Goal: Task Accomplishment & Management: Use online tool/utility

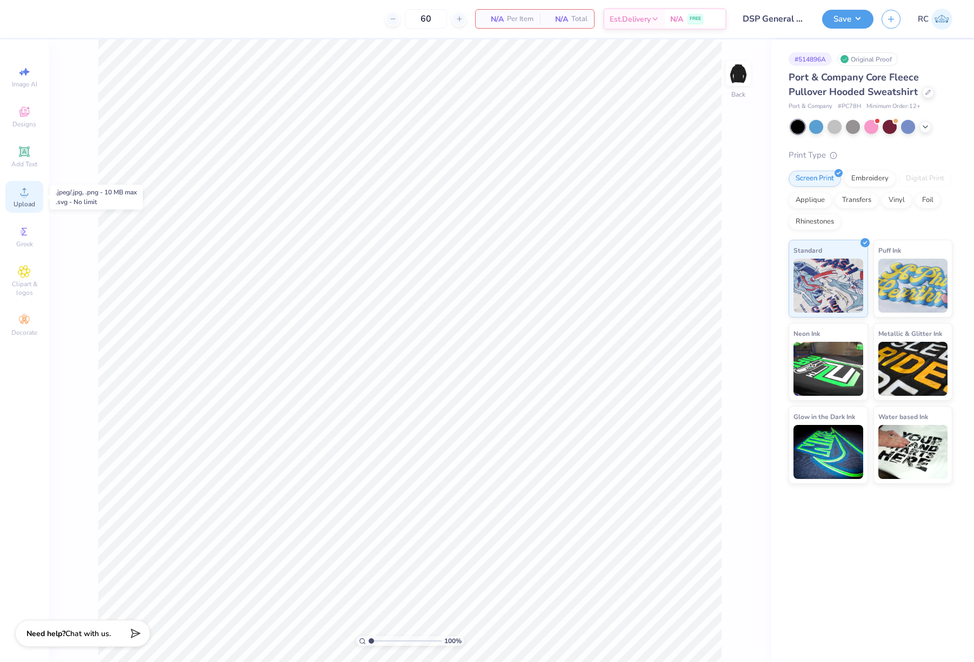
click at [31, 203] on span "Upload" at bounding box center [25, 204] width 22 height 9
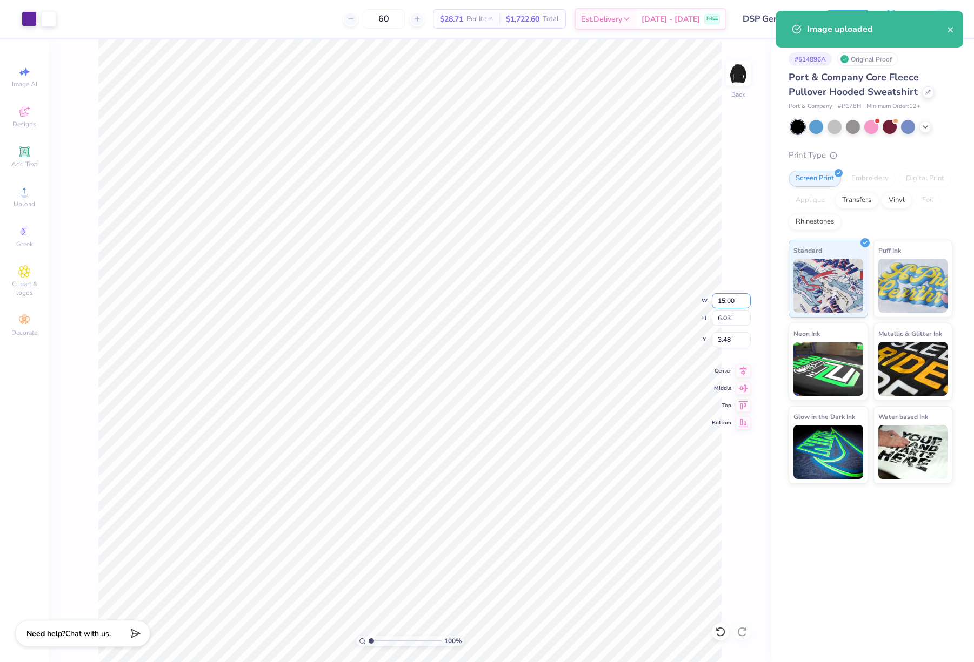
click at [735, 303] on input "15.00" at bounding box center [731, 300] width 39 height 15
type input "8.00"
type input "3.22"
type input "4.89"
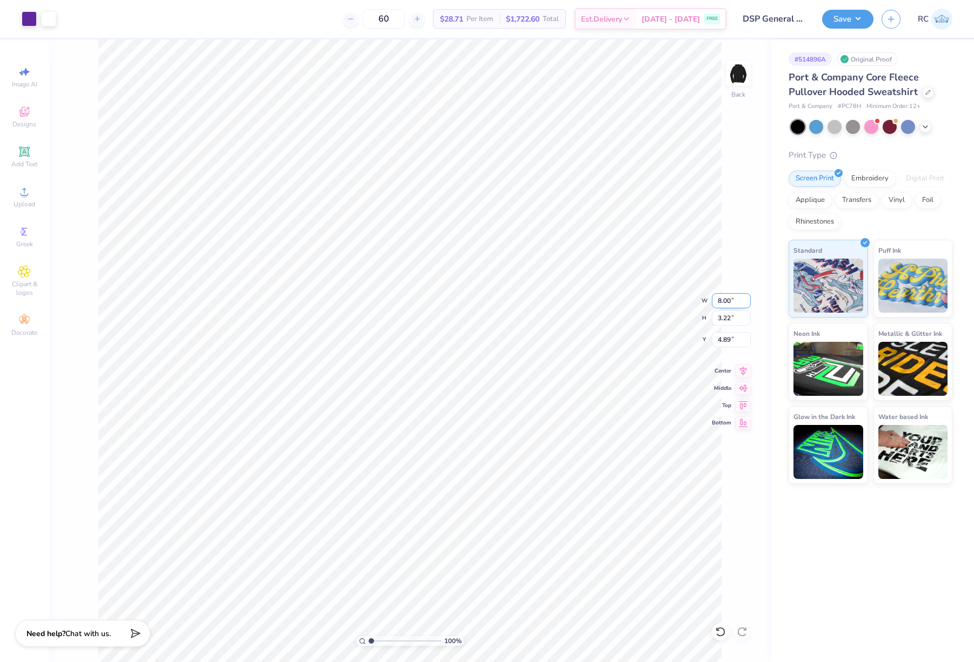
click at [736, 306] on input "8.00" at bounding box center [731, 300] width 39 height 15
type input "9.00"
type input "3.62"
click at [730, 337] on input "4.69" at bounding box center [731, 339] width 39 height 15
type input "3.00"
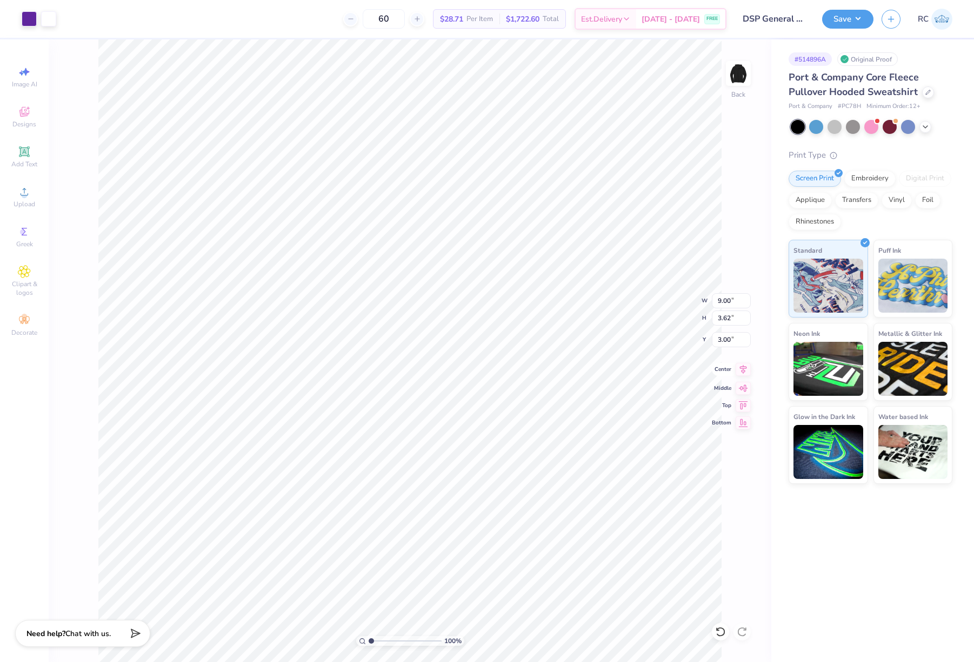
click at [745, 373] on icon at bounding box center [742, 369] width 15 height 13
click at [733, 84] on img at bounding box center [737, 73] width 43 height 43
click at [21, 199] on div "Upload" at bounding box center [24, 197] width 38 height 32
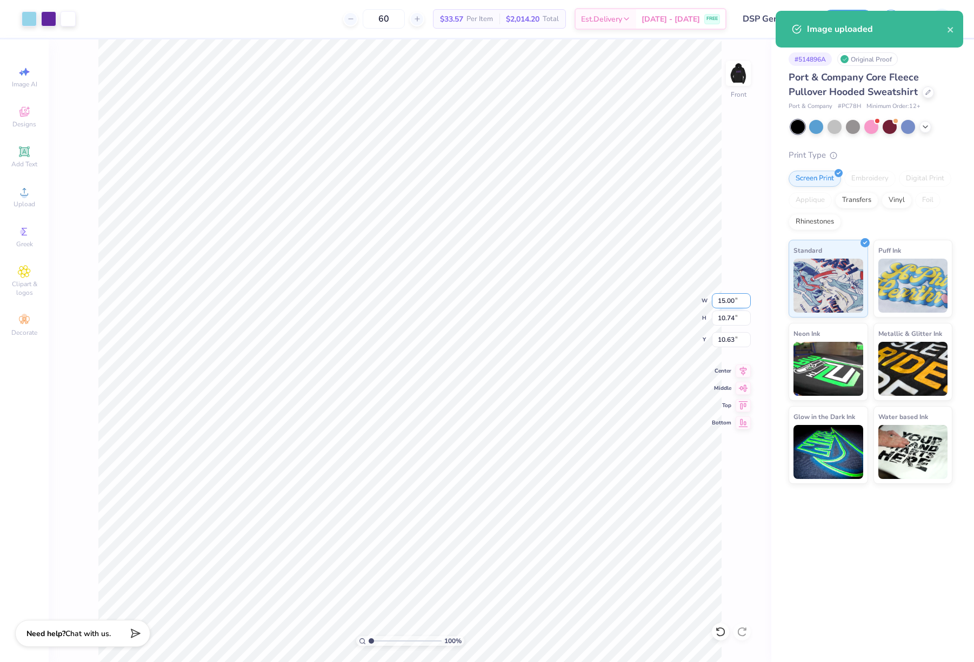
click at [735, 301] on input "15.00" at bounding box center [731, 300] width 39 height 15
type input "12.00"
type input "8.59"
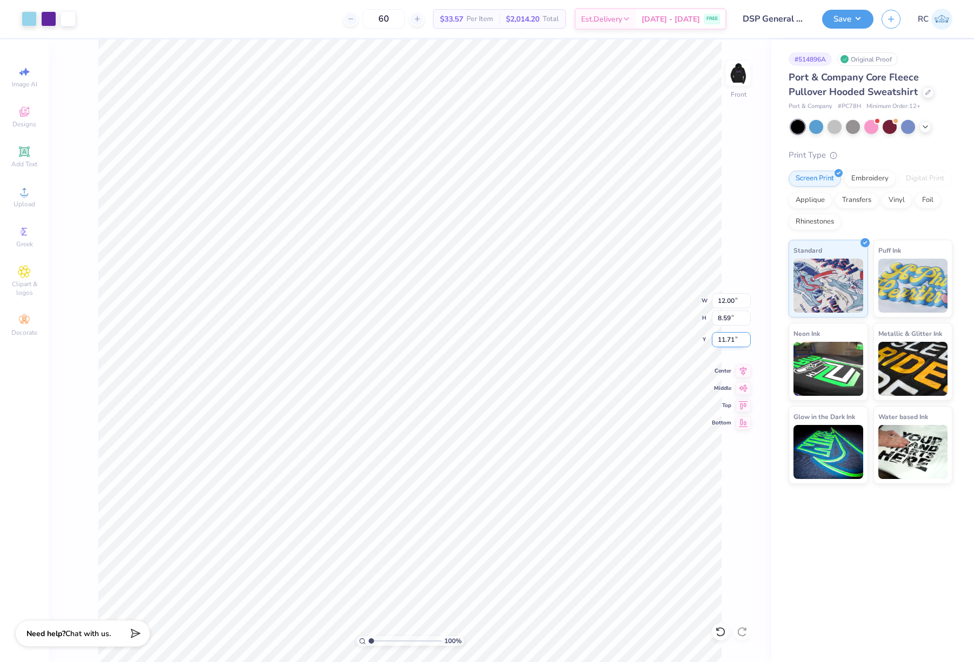
click at [735, 339] on input "11.71" at bounding box center [731, 339] width 39 height 15
type input "6.00"
click at [736, 85] on img at bounding box center [737, 73] width 43 height 43
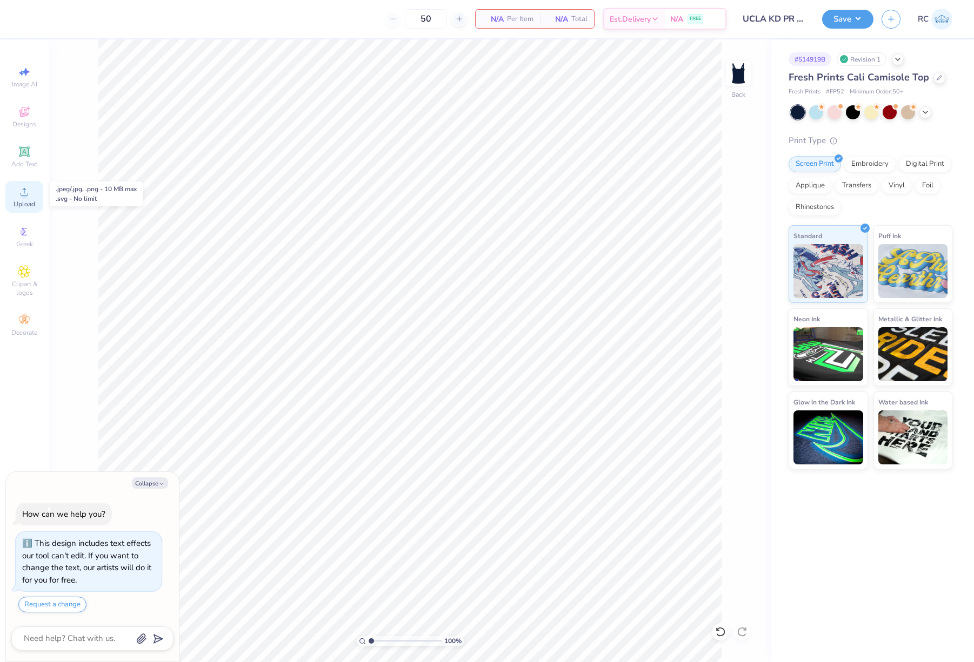
click at [20, 196] on icon at bounding box center [24, 191] width 13 height 13
click at [20, 203] on span "Upload" at bounding box center [25, 204] width 22 height 9
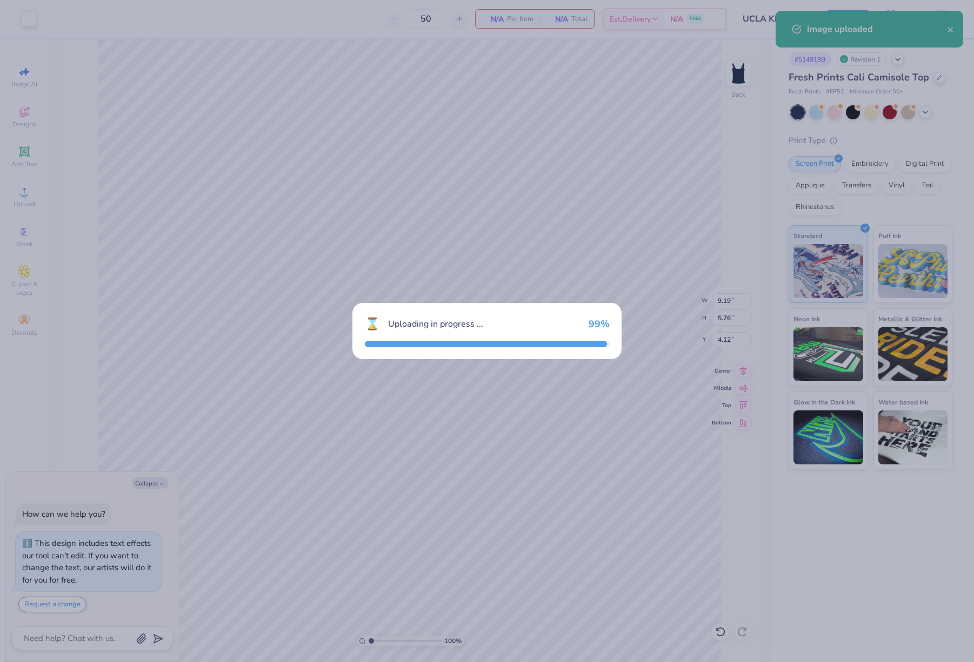
type textarea "x"
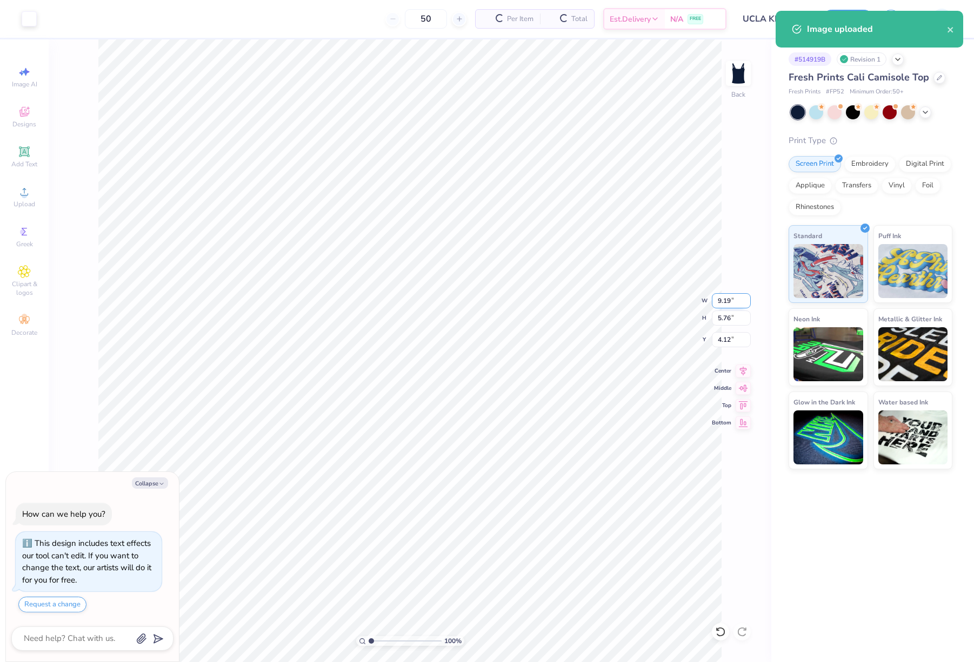
click at [741, 300] on input "9.19" at bounding box center [731, 300] width 39 height 15
type input "7"
type textarea "x"
type input "7.00"
type input "4.39"
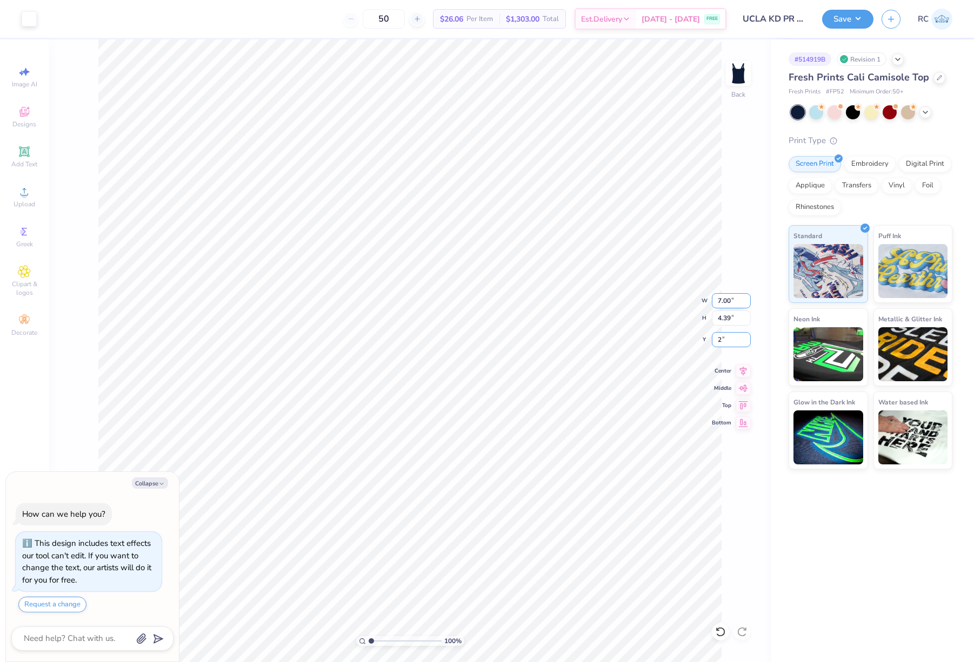
type input "2"
type textarea "x"
type input "2.00"
type textarea "x"
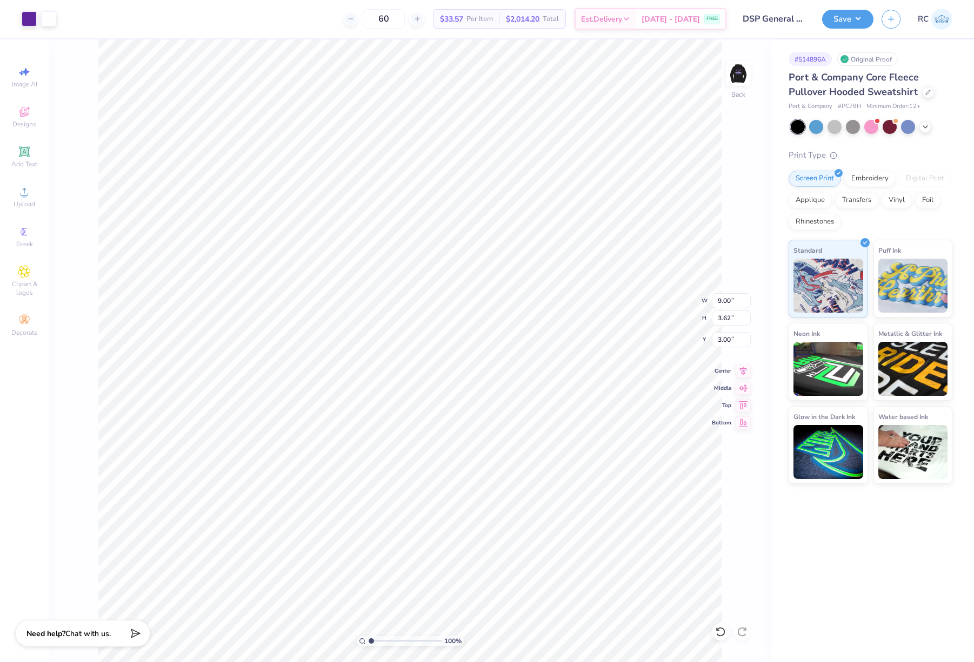
click at [854, 2] on div "Save RC" at bounding box center [898, 19] width 152 height 38
click at [854, 12] on button "Save" at bounding box center [847, 17] width 51 height 19
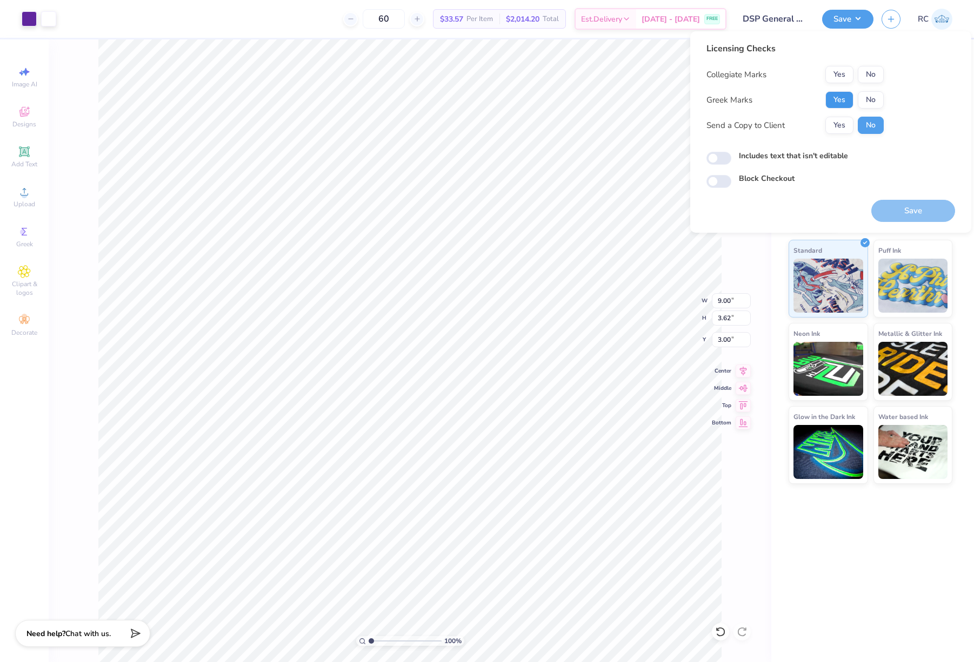
click at [829, 102] on button "Yes" at bounding box center [839, 99] width 28 height 17
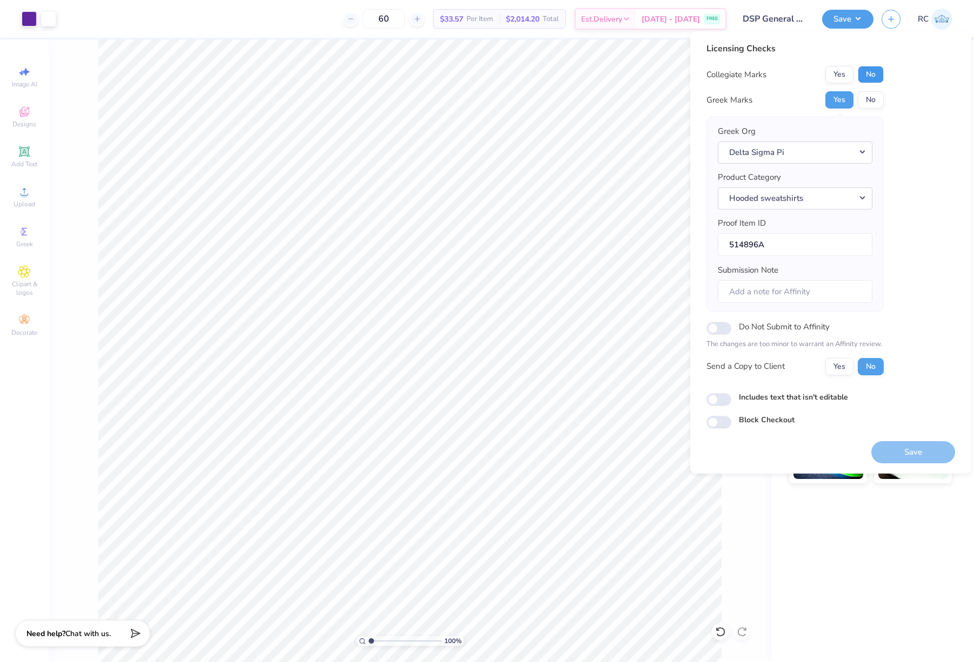
click at [869, 73] on button "No" at bounding box center [870, 74] width 26 height 17
click at [844, 367] on button "Yes" at bounding box center [839, 366] width 28 height 17
click at [720, 399] on input "Includes text that isn't editable" at bounding box center [718, 399] width 25 height 13
checkbox input "true"
click at [910, 452] on button "Save" at bounding box center [913, 452] width 84 height 22
